Goal: Information Seeking & Learning: Learn about a topic

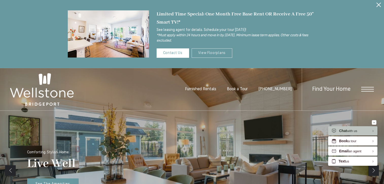
click at [204, 53] on link "View Floorplans" at bounding box center [211, 52] width 41 height 9
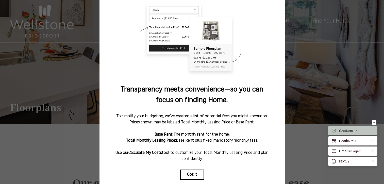
scroll to position [71, 0]
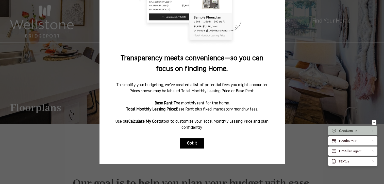
click at [192, 140] on button "Got it" at bounding box center [192, 143] width 24 height 10
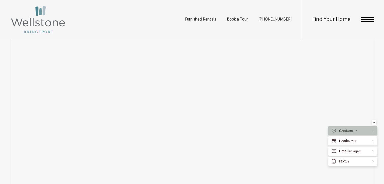
scroll to position [228, 0]
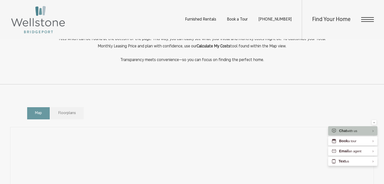
click at [70, 113] on span "Floorplans" at bounding box center [67, 114] width 18 height 6
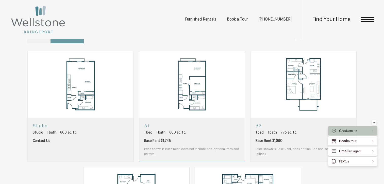
scroll to position [279, 0]
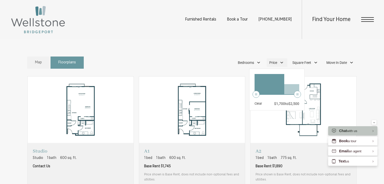
click at [280, 61] on div "Price" at bounding box center [277, 62] width 21 height 9
click at [364, 22] on div "Find Your Home" at bounding box center [338, 19] width 72 height 39
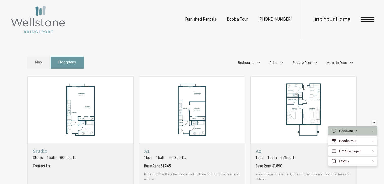
click at [365, 23] on div "Find Your Home" at bounding box center [338, 19] width 72 height 39
click at [364, 21] on span "Open Menu" at bounding box center [367, 19] width 13 height 5
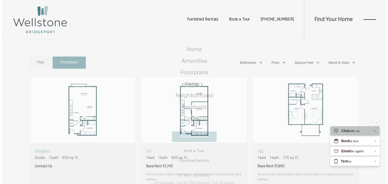
scroll to position [0, 0]
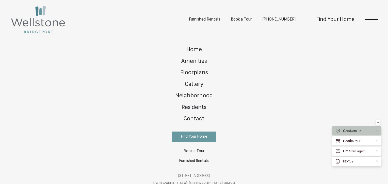
click at [367, 18] on span "Open Menu" at bounding box center [371, 19] width 13 height 5
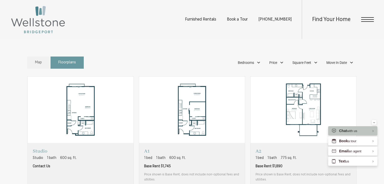
click at [363, 16] on div "Find Your Home" at bounding box center [338, 19] width 72 height 39
click at [365, 21] on span "Open Menu" at bounding box center [367, 21] width 13 height 1
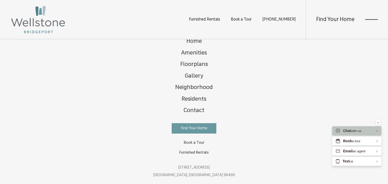
scroll to position [0, 0]
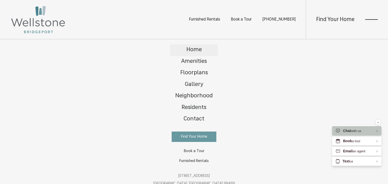
click at [194, 49] on span "Home" at bounding box center [193, 50] width 15 height 6
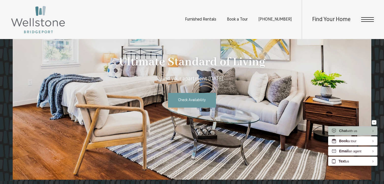
scroll to position [801, 0]
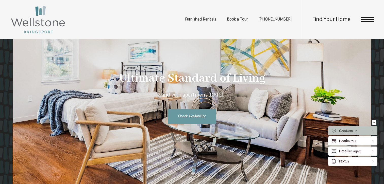
click at [216, 18] on span "Furnished Rentals" at bounding box center [200, 20] width 31 height 4
